Goal: Information Seeking & Learning: Learn about a topic

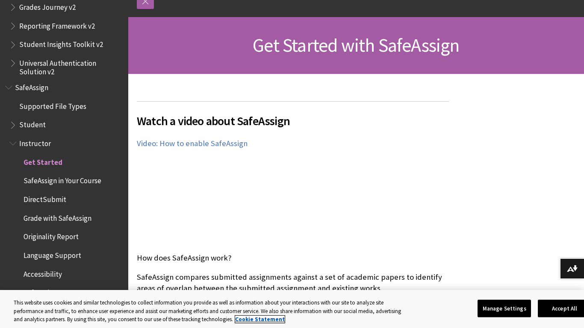
scroll to position [107, 0]
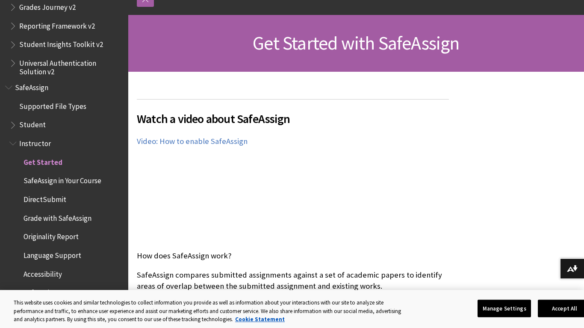
click at [53, 236] on span "Originality Report" at bounding box center [50, 236] width 55 height 12
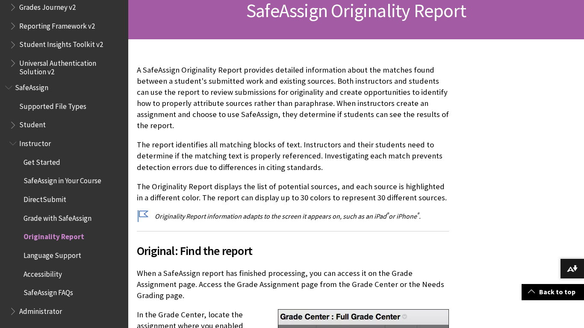
scroll to position [143, 0]
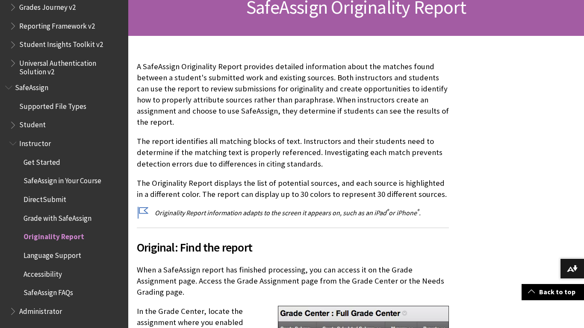
click at [23, 124] on span "Student" at bounding box center [32, 124] width 26 height 12
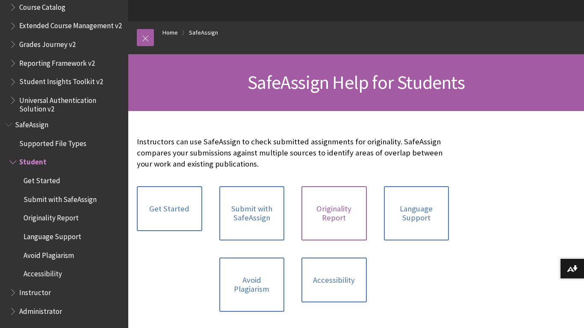
click at [344, 224] on link "Originality Report" at bounding box center [333, 213] width 65 height 54
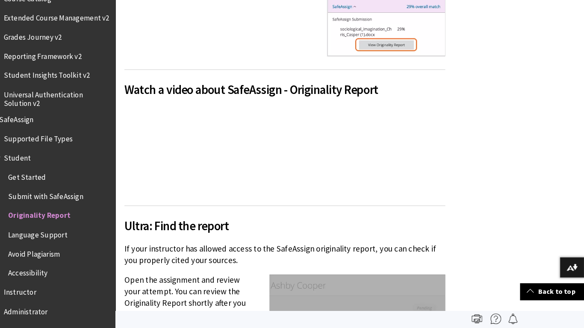
scroll to position [601, 0]
